Goal: Task Accomplishment & Management: Use online tool/utility

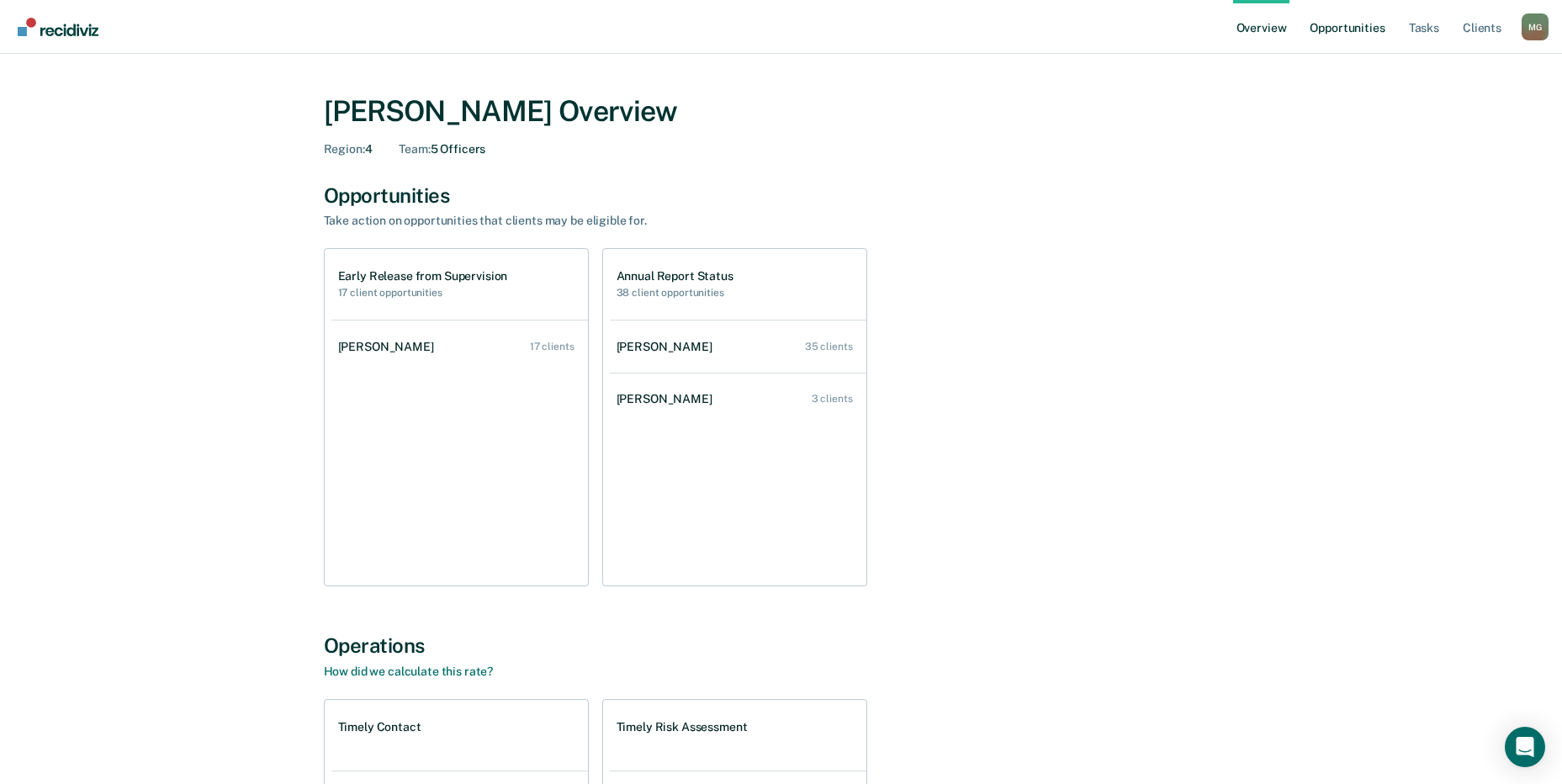
click at [1362, 25] on link "Opportunities" at bounding box center [1348, 27] width 82 height 54
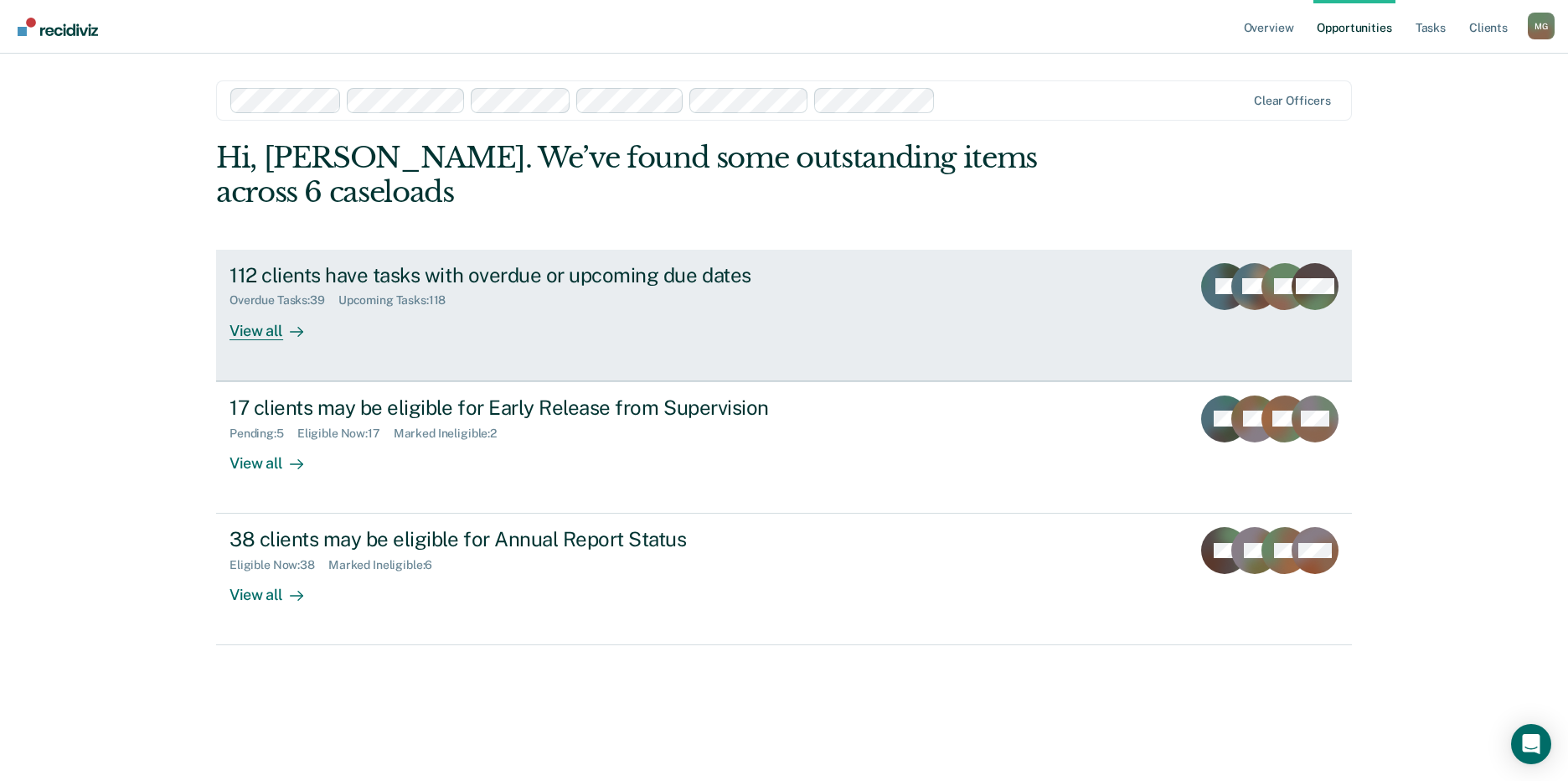
click at [268, 308] on div "View all" at bounding box center [276, 323] width 94 height 32
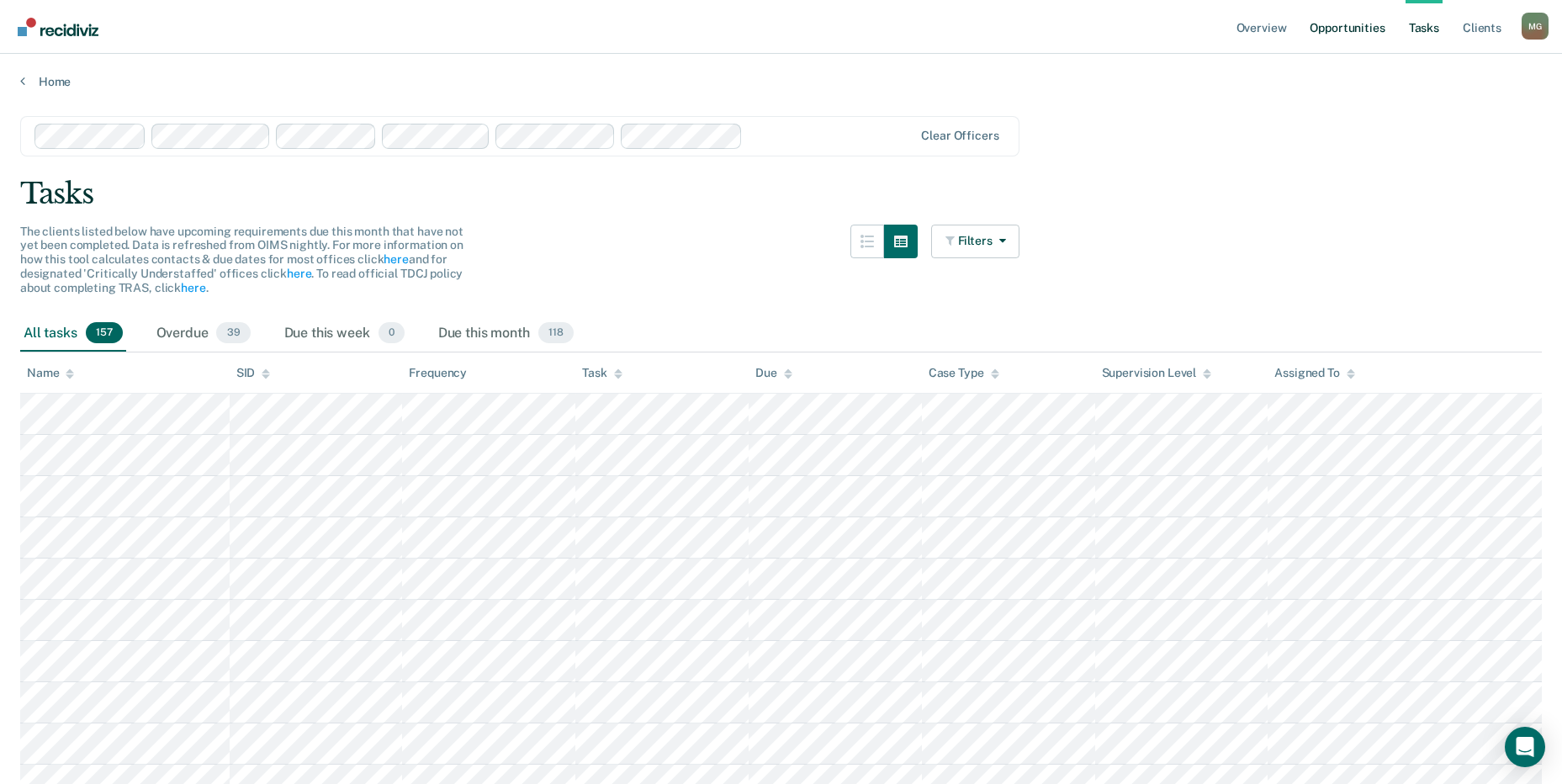
click at [1345, 30] on link "Opportunities" at bounding box center [1348, 27] width 82 height 54
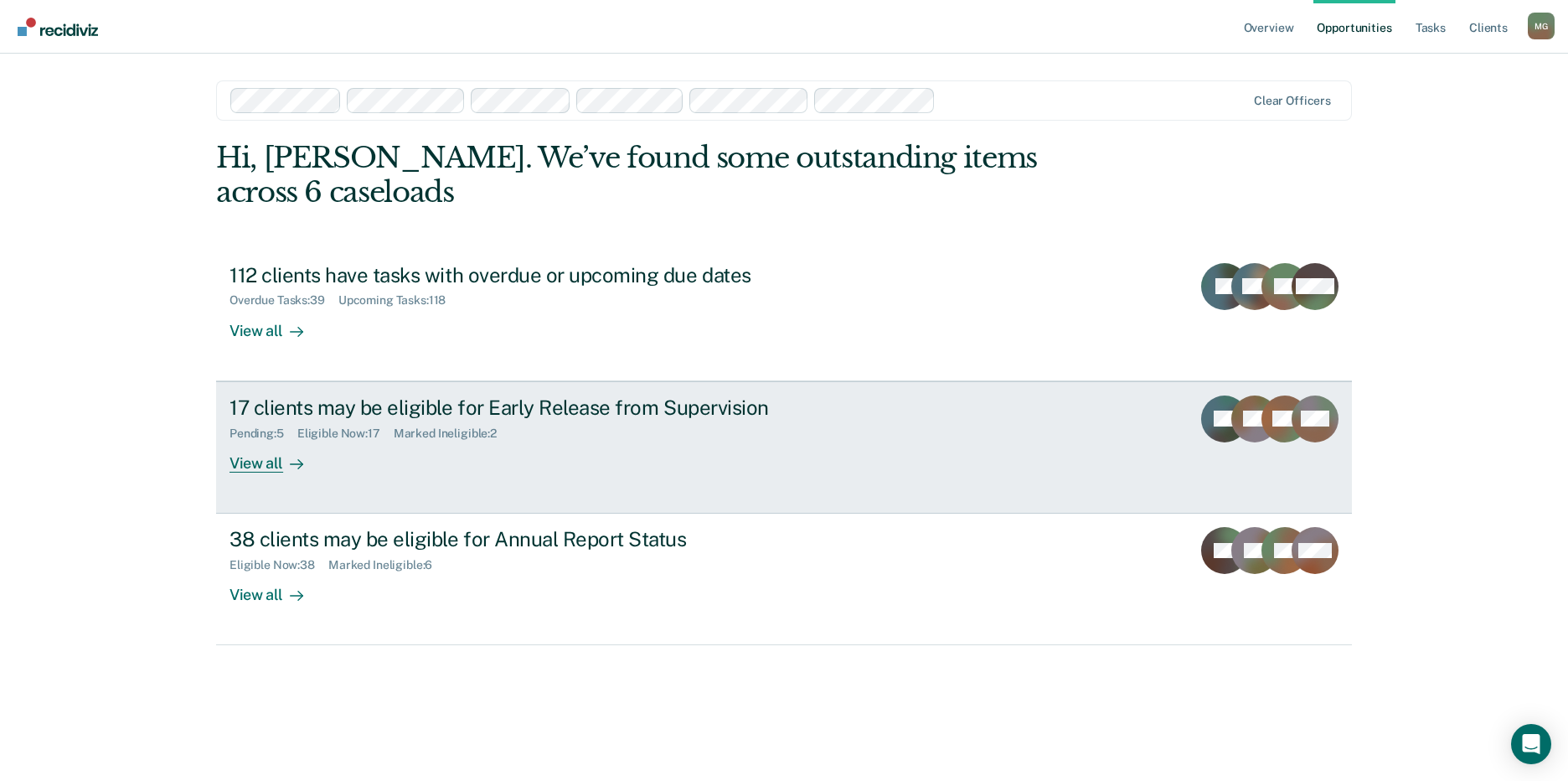
click at [324, 396] on div "17 clients may be eligible for Early Release from Supervision" at bounding box center [523, 408] width 588 height 24
